Goal: Find specific page/section: Find specific page/section

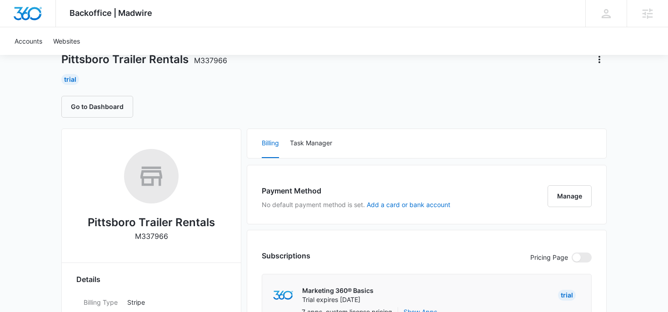
scroll to position [16, 0]
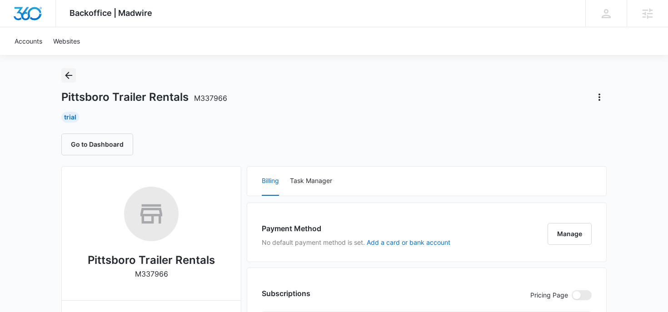
click at [68, 70] on icon "Back" at bounding box center [68, 75] width 11 height 11
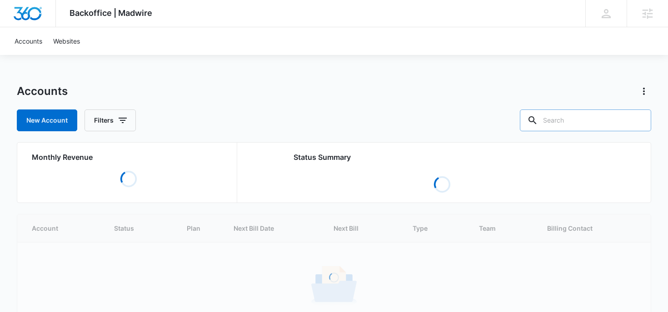
click at [579, 116] on input "text" at bounding box center [585, 121] width 131 height 22
type input "trailer"
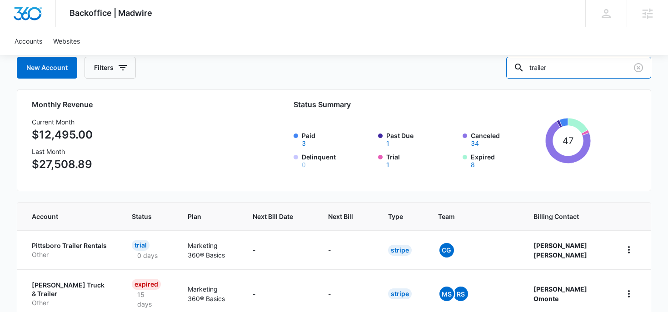
scroll to position [75, 0]
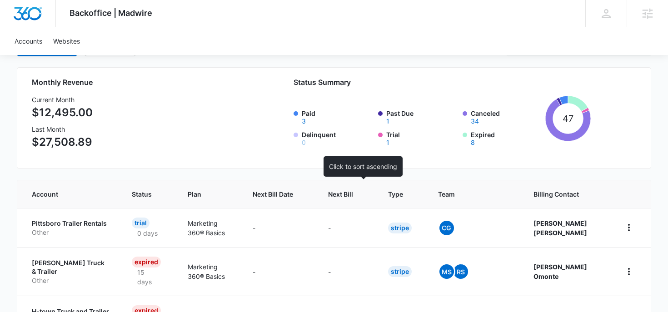
click at [369, 185] on th "Next Bill" at bounding box center [347, 194] width 60 height 28
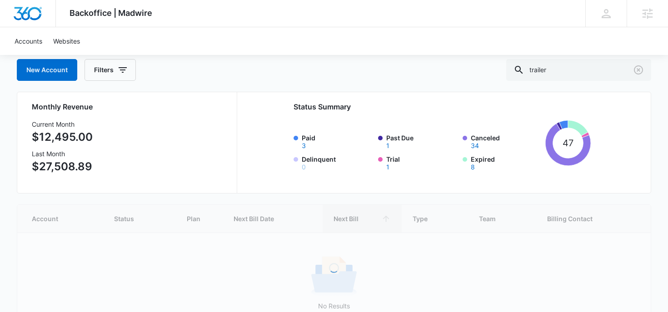
scroll to position [109, 0]
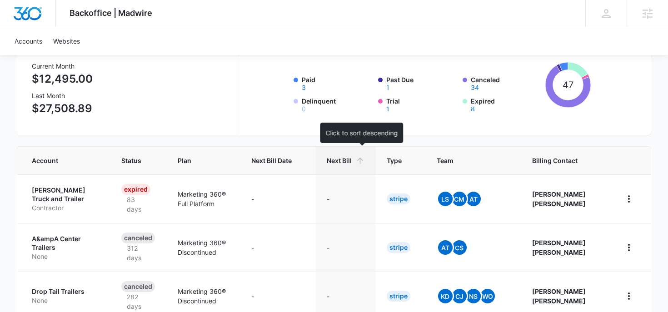
click at [359, 172] on th "Next Bill" at bounding box center [346, 161] width 60 height 28
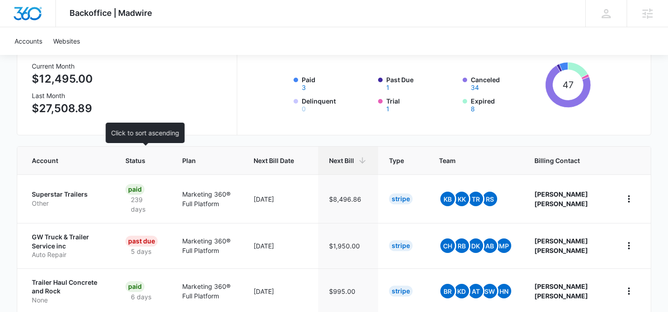
scroll to position [119, 0]
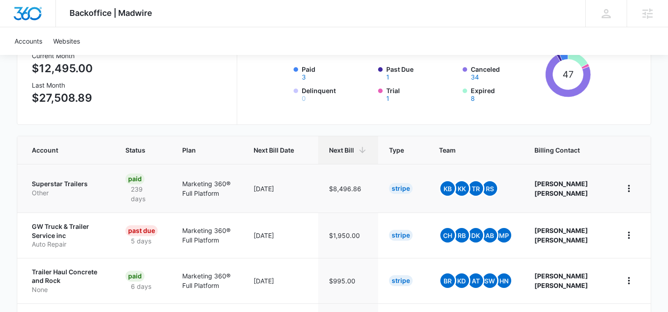
click at [42, 184] on p "Superstar Trailers" at bounding box center [68, 184] width 72 height 9
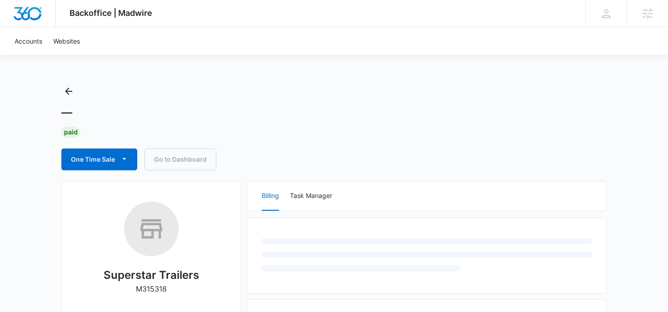
scroll to position [53, 0]
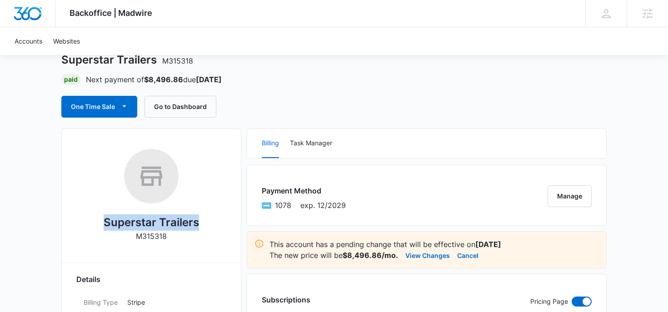
drag, startPoint x: 93, startPoint y: 216, endPoint x: 226, endPoint y: 227, distance: 133.2
click at [226, 227] on div "Superstar Trailers M315318" at bounding box center [151, 198] width 150 height 99
copy h2 "Superstar Trailers"
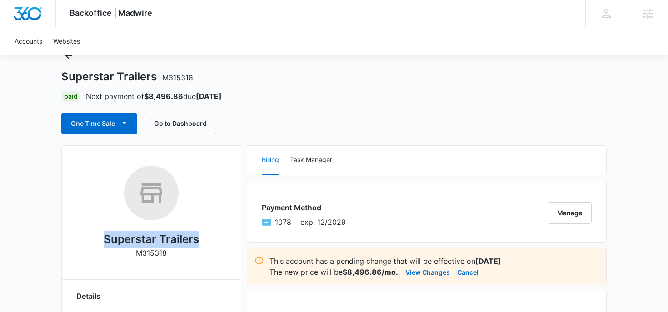
scroll to position [26, 0]
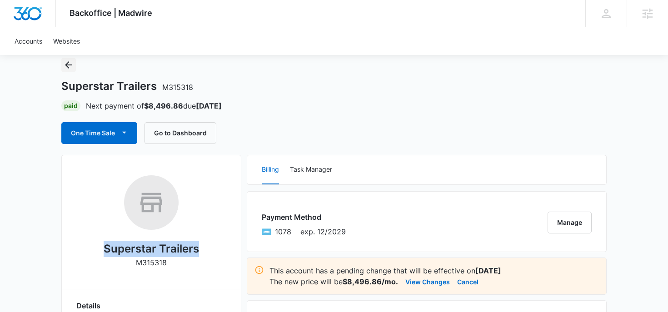
click at [70, 65] on icon "Back" at bounding box center [68, 64] width 7 height 7
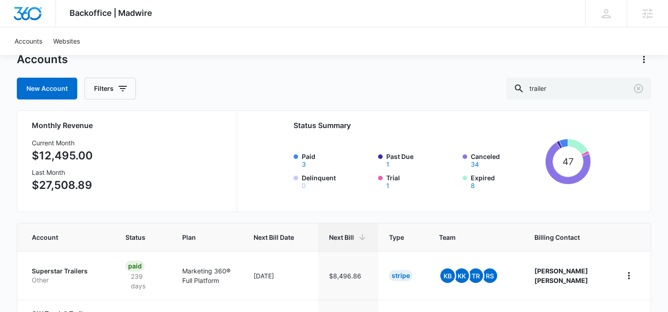
scroll to position [50, 0]
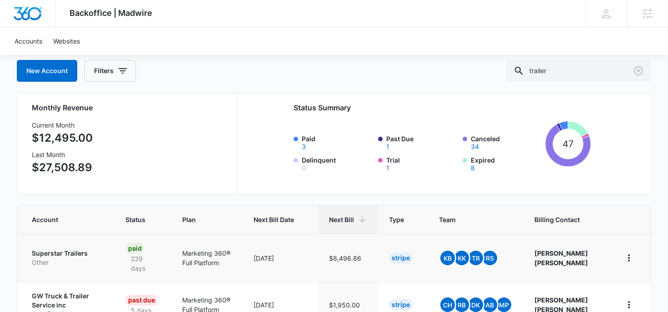
click at [88, 256] on p "Superstar Trailers" at bounding box center [68, 253] width 72 height 9
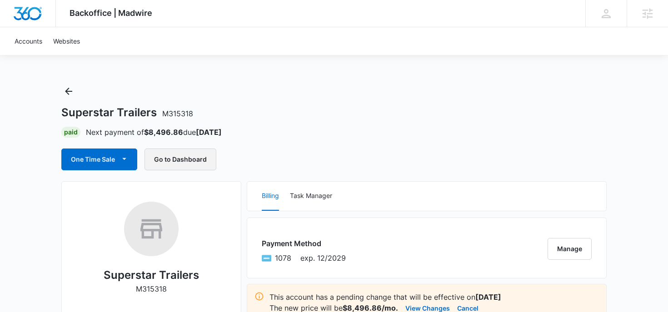
click at [181, 160] on button "Go to Dashboard" at bounding box center [181, 160] width 72 height 22
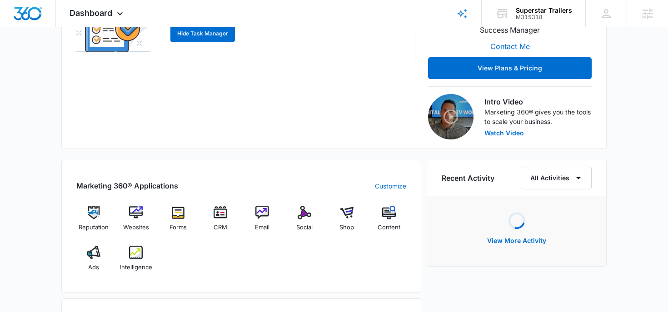
scroll to position [279, 0]
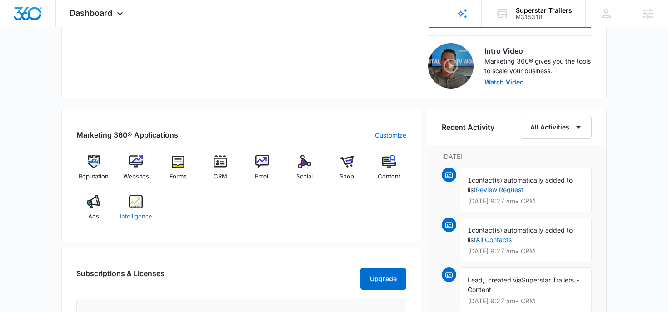
click at [137, 199] on img at bounding box center [136, 202] width 14 height 14
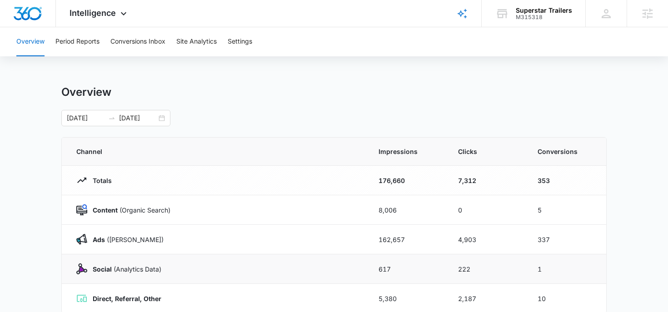
scroll to position [8, 0]
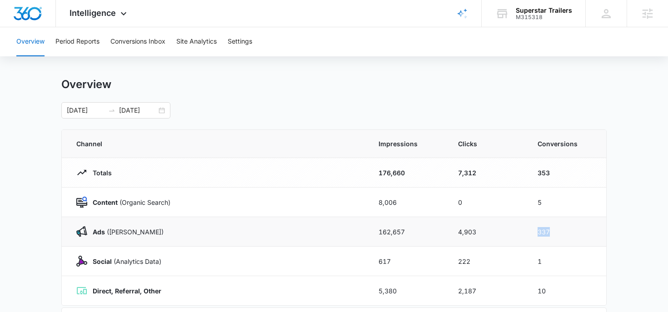
drag, startPoint x: 525, startPoint y: 227, endPoint x: 573, endPoint y: 227, distance: 48.2
click at [573, 227] on tr "Ads ([PERSON_NAME]) 162,657 4,903 337" at bounding box center [334, 232] width 545 height 30
